Goal: Information Seeking & Learning: Learn about a topic

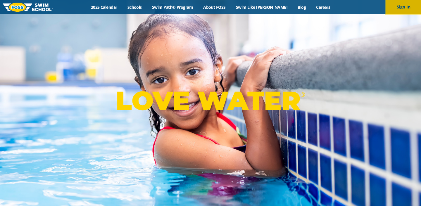
click at [400, 8] on button "Sign In" at bounding box center [403, 7] width 35 height 14
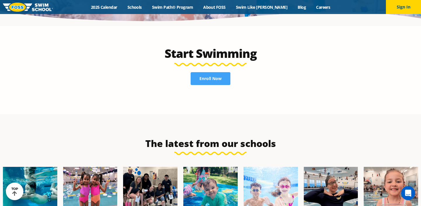
scroll to position [1281, 0]
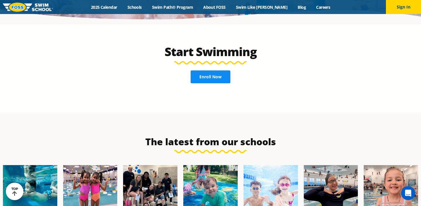
click at [213, 75] on span "Enroll Now" at bounding box center [210, 77] width 22 height 4
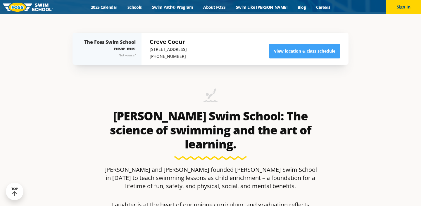
scroll to position [196, 0]
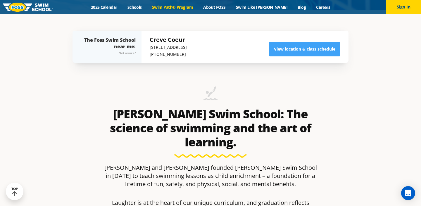
click at [195, 8] on link "Swim Path® Program" at bounding box center [172, 7] width 51 height 6
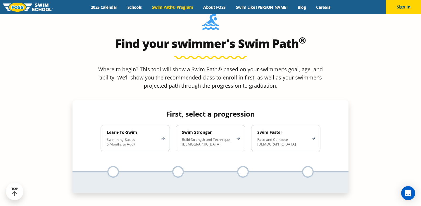
scroll to position [540, 0]
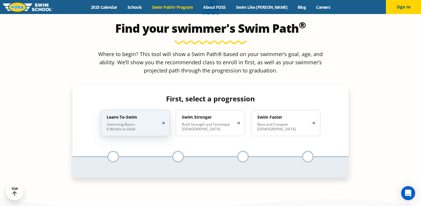
click at [142, 115] on h4 "Learn-To-Swim" at bounding box center [132, 117] width 51 height 5
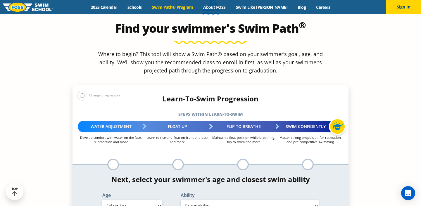
click at [141, 193] on div "Age Select Age 6 months - 1 year 1 year 2 years 3 years 4 years 5 years 6 years…" at bounding box center [132, 203] width 78 height 21
click at [140, 200] on select "Select Age 6 months - 1 year 1 year 2 years 3 years 4 years 5 years 6 years 7 y…" at bounding box center [132, 206] width 60 height 12
select select "6-years"
click at [102, 200] on select "Select Age 6 months - 1 year 1 year 2 years 3 years 4 years 5 years 6 years 7 y…" at bounding box center [132, 206] width 60 height 12
click at [195, 200] on select "Select Ability First in-water experience When in the water, reliant on a life j…" at bounding box center [250, 206] width 138 height 12
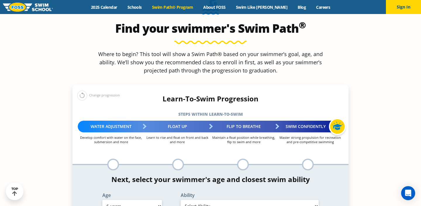
select select "6-years-when-in-the-water-reliant-on-a-life-jacket-or-floatation-device"
click at [181, 200] on select "Select Ability First in-water experience When in the water, reliant on a life j…" at bounding box center [250, 206] width 138 height 12
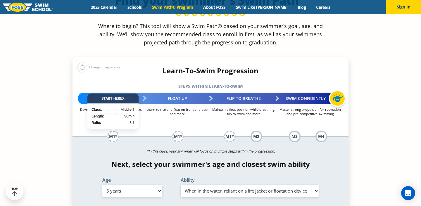
scroll to position [538, 0]
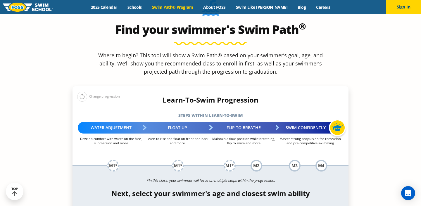
select select "5-years"
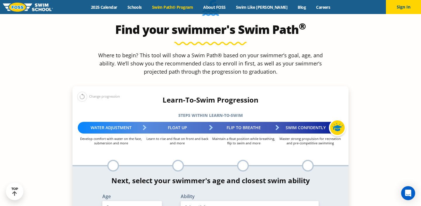
click at [209, 201] on select "Select Ability First in-water experience When in the water, reliant on a life j…" at bounding box center [250, 207] width 138 height 12
click at [181, 201] on select "Select Ability First in-water experience When in the water, reliant on a life j…" at bounding box center [250, 207] width 138 height 12
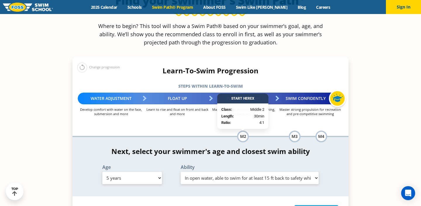
scroll to position [568, 0]
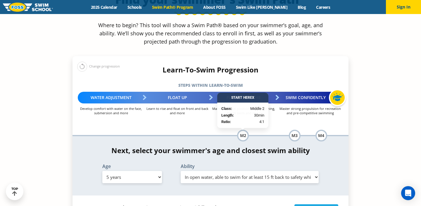
click at [230, 171] on select "Select Ability First in-water experience When in the water, reliant on a life j…" at bounding box center [250, 177] width 138 height 12
click at [181, 171] on select "Select Ability First in-water experience When in the water, reliant on a life j…" at bounding box center [250, 177] width 138 height 12
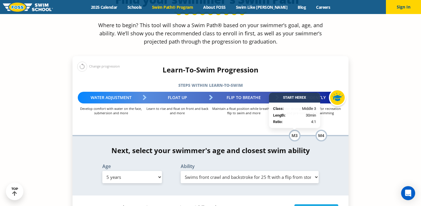
click at [234, 171] on select "Select Ability First in-water experience When in the water, reliant on a life j…" at bounding box center [250, 177] width 138 height 12
click at [208, 171] on select "Select Ability First in-water experience When in the water, reliant on a life j…" at bounding box center [250, 177] width 138 height 12
click at [181, 171] on select "Select Ability First in-water experience When in the water, reliant on a life j…" at bounding box center [250, 177] width 138 height 12
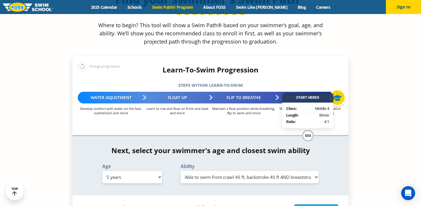
click at [248, 171] on select "Select Ability First in-water experience When in the water, reliant on a life j…" at bounding box center [250, 177] width 138 height 12
click at [181, 171] on select "Select Ability First in-water experience When in the water, reliant on a life j…" at bounding box center [250, 177] width 138 height 12
click at [247, 171] on select "Select Ability First in-water experience When in the water, reliant on a life j…" at bounding box center [250, 177] width 138 height 12
click at [181, 171] on select "Select Ability First in-water experience When in the water, reliant on a life j…" at bounding box center [250, 177] width 138 height 12
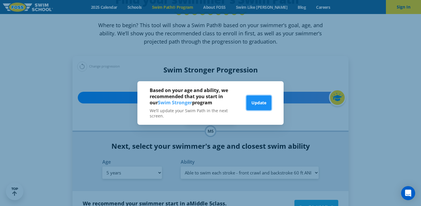
click at [266, 106] on button "Update" at bounding box center [258, 103] width 25 height 15
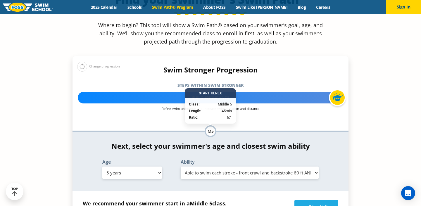
click at [137, 167] on select "Select Age 6 months - 1 year 1 year 2 years 3 years 4 years 5 years 6 years 7 y…" at bounding box center [132, 173] width 60 height 12
click at [102, 167] on select "Select Age 6 months - 1 year 1 year 2 years 3 years 4 years 5 years 6 years 7 y…" at bounding box center [132, 173] width 60 height 12
click at [196, 167] on select "Select Ability First in-water experience When in the water, reliant on a life j…" at bounding box center [250, 173] width 138 height 12
select select "5-years-when-in-the-water-reliant-on-a-life-jacket-or-floatation-device"
click at [181, 167] on select "Select Ability First in-water experience When in the water, reliant on a life j…" at bounding box center [250, 173] width 138 height 12
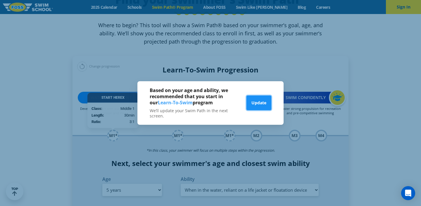
click at [258, 100] on button "Update" at bounding box center [258, 103] width 25 height 15
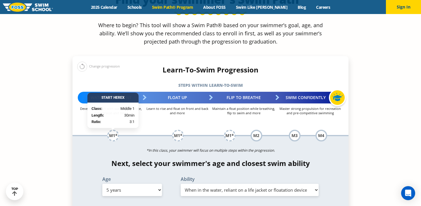
click at [228, 184] on select "Select Ability First in-water experience When in the water, reliant on a life j…" at bounding box center [250, 190] width 138 height 12
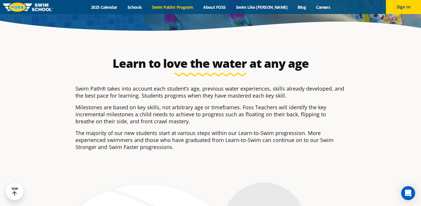
scroll to position [0, 0]
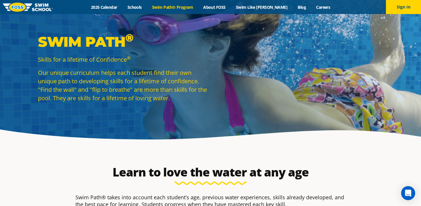
click at [95, 8] on div "2025 Calendar Schools Swim Path® Program About FOSS Swim Like Regan Blog Career…" at bounding box center [210, 7] width 315 height 6
click at [105, 8] on link "2025 Calendar" at bounding box center [104, 7] width 37 height 6
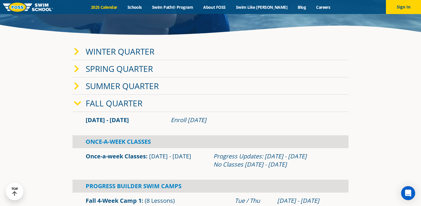
scroll to position [104, 0]
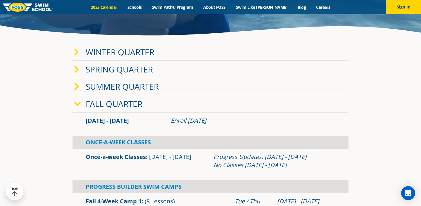
click at [107, 102] on link "Fall Quarter" at bounding box center [114, 103] width 57 height 11
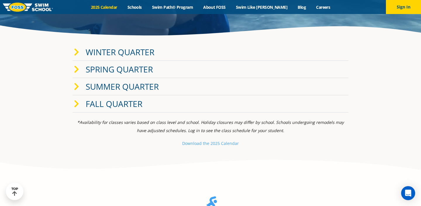
click at [107, 101] on link "Fall Quarter" at bounding box center [114, 103] width 57 height 11
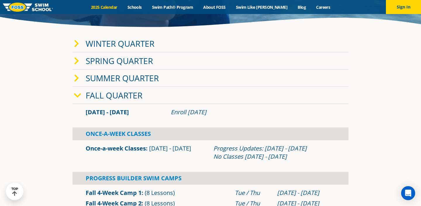
scroll to position [93, 0]
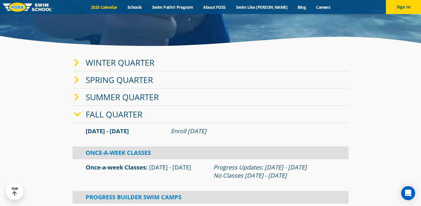
click at [107, 59] on link "Winter Quarter" at bounding box center [120, 62] width 69 height 11
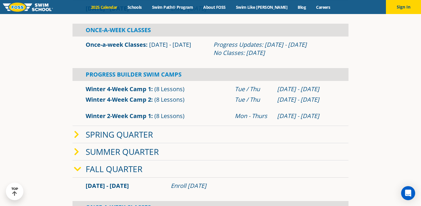
scroll to position [164, 0]
click at [114, 134] on link "Spring Quarter" at bounding box center [119, 134] width 67 height 11
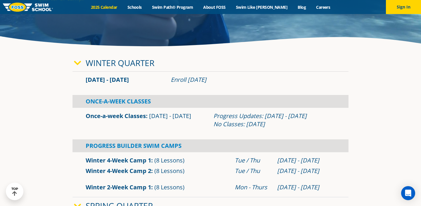
scroll to position [93, 0]
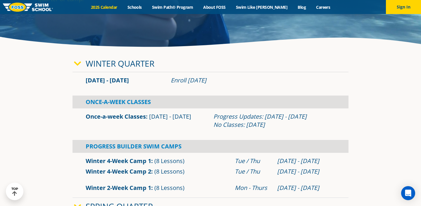
click at [96, 62] on link "Winter Quarter" at bounding box center [120, 63] width 69 height 11
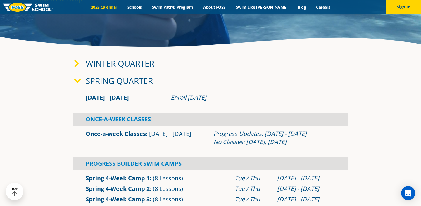
click at [101, 58] on link "Winter Quarter" at bounding box center [120, 63] width 69 height 11
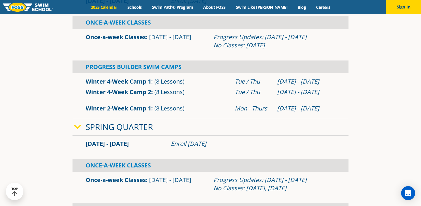
scroll to position [173, 0]
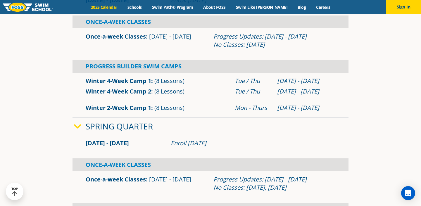
click at [83, 125] on span at bounding box center [80, 126] width 12 height 8
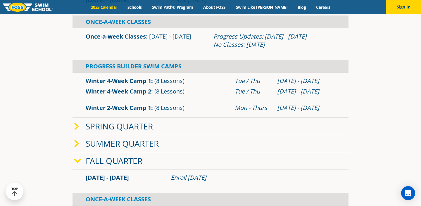
click at [83, 125] on span at bounding box center [80, 126] width 12 height 8
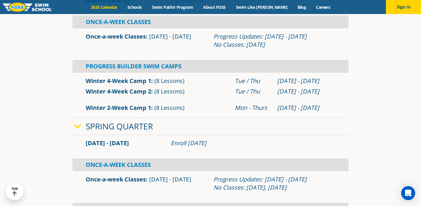
click at [87, 123] on link "Spring Quarter" at bounding box center [119, 126] width 67 height 11
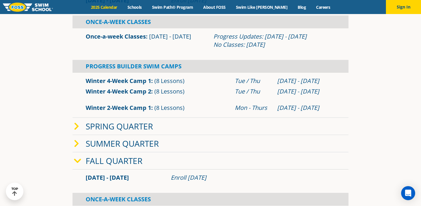
click at [89, 136] on div "Summer Quarter" at bounding box center [210, 143] width 276 height 17
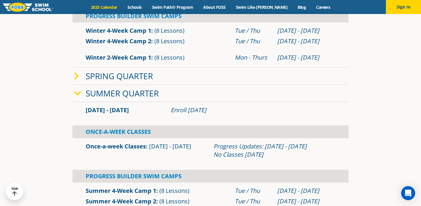
scroll to position [222, 0]
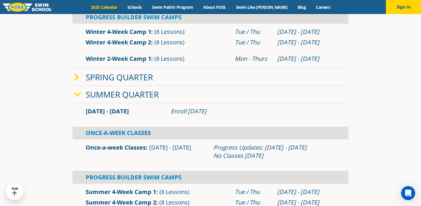
drag, startPoint x: 104, startPoint y: 105, endPoint x: 159, endPoint y: 100, distance: 54.5
click at [164, 100] on div "Summer Quarter [DATE] - [DATE] Enroll [DATE] Once-A-Week Classes Once-a-week Cl…" at bounding box center [210, 189] width 276 height 206
click at [171, 115] on div "Enroll [DATE]" at bounding box center [253, 111] width 164 height 8
click at [96, 95] on link "Summer Quarter" at bounding box center [122, 94] width 73 height 11
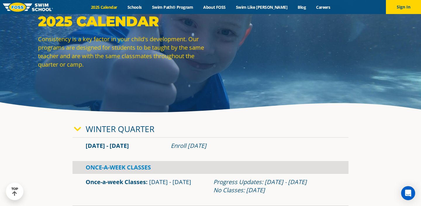
scroll to position [0, 0]
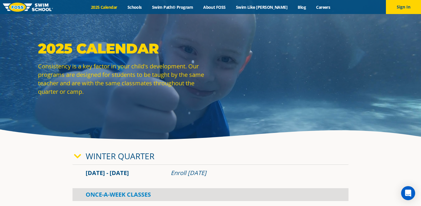
click at [86, 158] on link "Winter Quarter" at bounding box center [120, 155] width 69 height 11
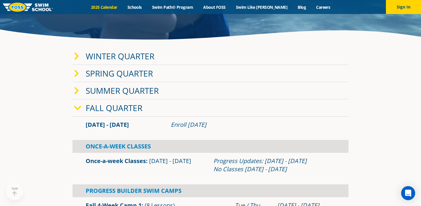
scroll to position [112, 0]
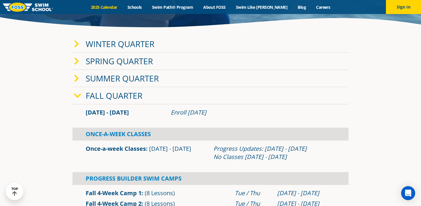
click at [84, 97] on span at bounding box center [80, 95] width 12 height 8
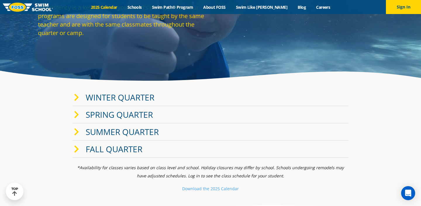
scroll to position [0, 0]
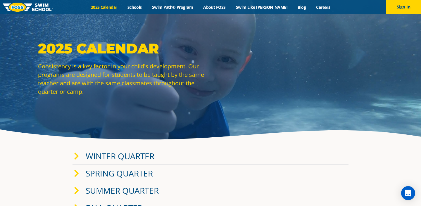
click at [122, 152] on link "Winter Quarter" at bounding box center [120, 155] width 69 height 11
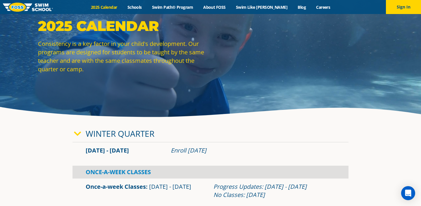
scroll to position [65, 0]
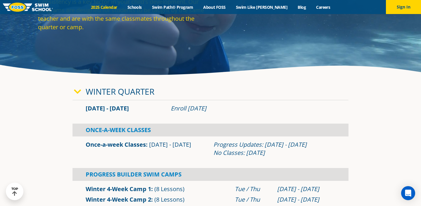
click at [132, 91] on link "Winter Quarter" at bounding box center [120, 91] width 69 height 11
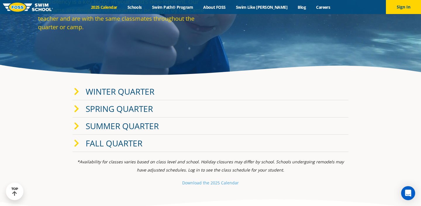
click at [131, 109] on link "Spring Quarter" at bounding box center [119, 108] width 67 height 11
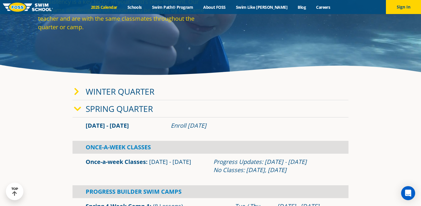
click at [131, 109] on link "Spring Quarter" at bounding box center [119, 108] width 67 height 11
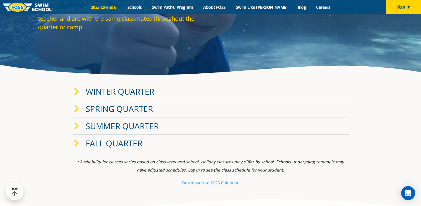
click at [129, 141] on link "Fall Quarter" at bounding box center [114, 143] width 57 height 11
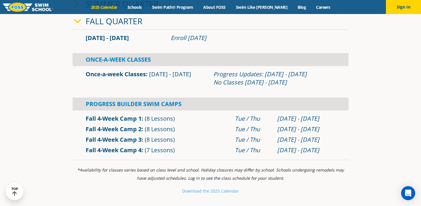
scroll to position [188, 0]
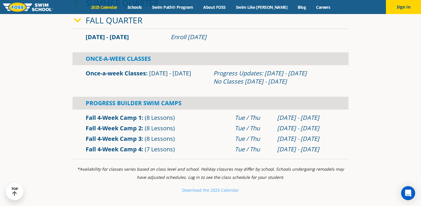
click at [197, 186] on p "Download th e 2025 Calendar" at bounding box center [210, 190] width 276 height 8
click at [197, 193] on p "Download th e 2025 Calendar" at bounding box center [210, 190] width 276 height 8
click at [197, 188] on small "Download th" at bounding box center [194, 190] width 25 height 6
